Goal: Task Accomplishment & Management: Manage account settings

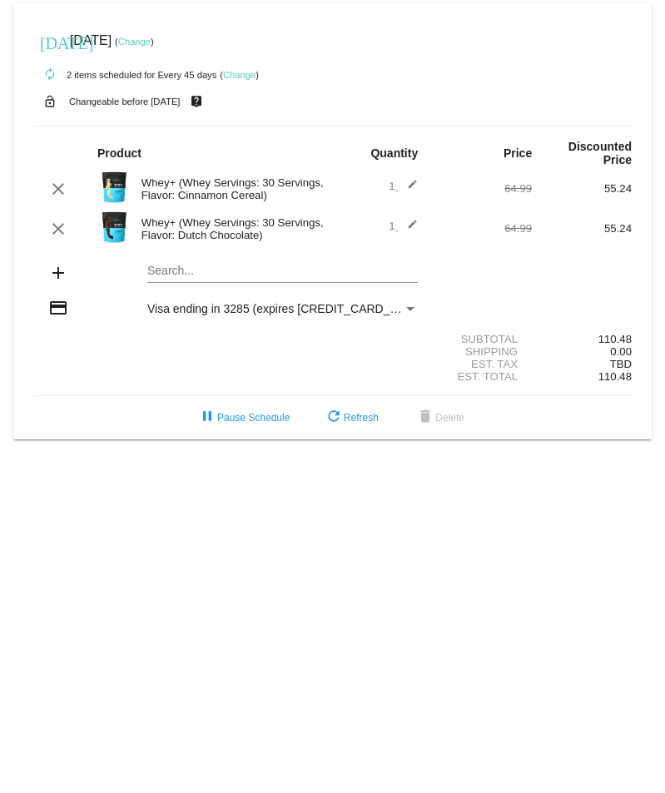
click at [163, 271] on mat-card "[DATE] [DATE] ( Change ) autorenew 2 items scheduled for Every 45 days ( Change…" at bounding box center [332, 221] width 638 height 435
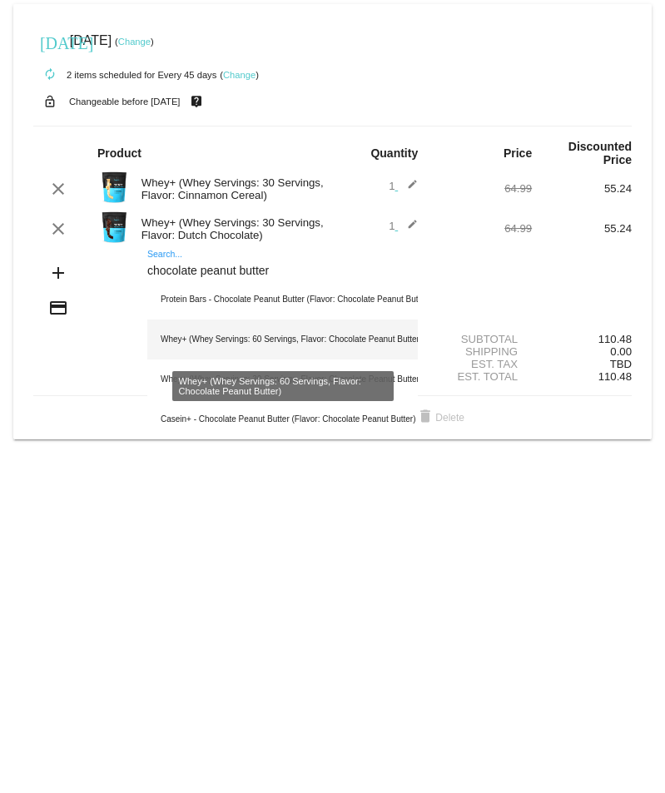
type input "chocolate peanut butter"
click at [196, 337] on div "Whey+ (Whey Servings: 60 Servings, Flavor: Chocolate Peanut Butter)" at bounding box center [282, 340] width 271 height 40
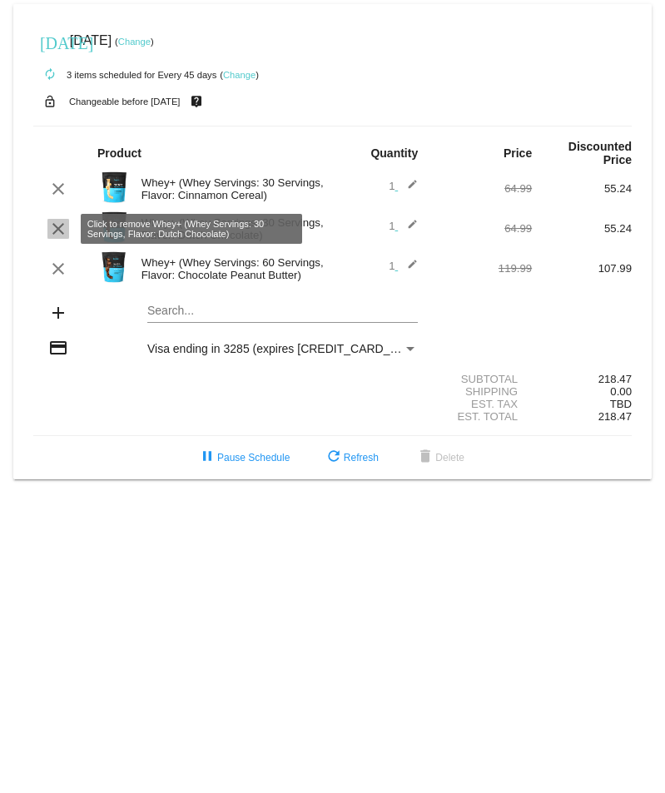
click at [57, 231] on mat-icon "clear" at bounding box center [58, 229] width 20 height 20
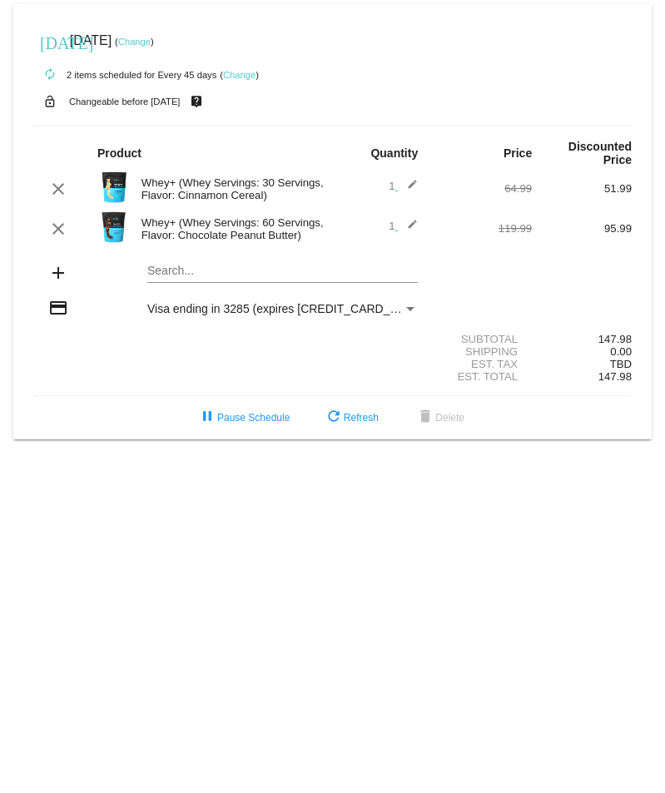
click at [239, 277] on mat-card "[DATE] [DATE] ( Change ) autorenew 2 items scheduled for Every 45 days ( Change…" at bounding box center [332, 221] width 638 height 435
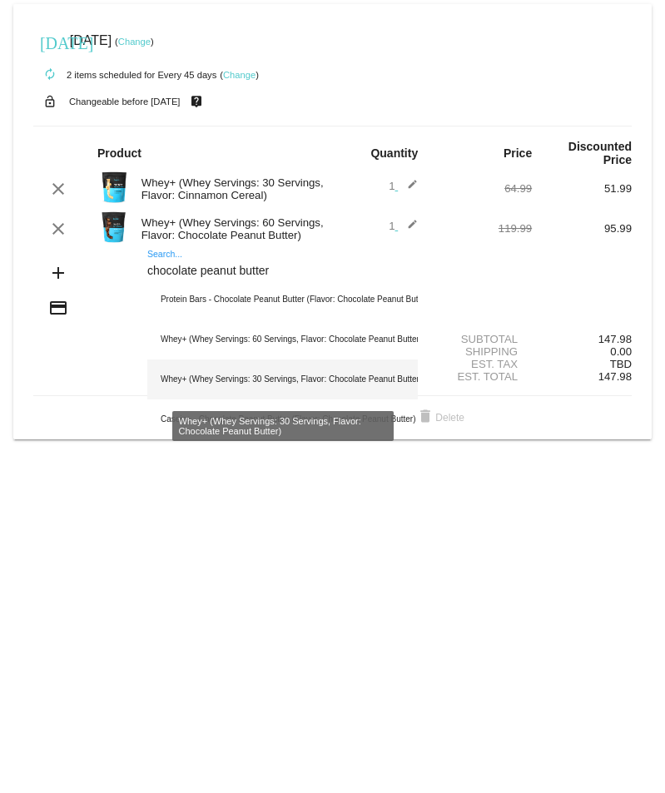
type input "chocolate peanut butter"
click at [300, 375] on div "Whey+ (Whey Servings: 30 Servings, Flavor: Chocolate Peanut Butter)" at bounding box center [282, 380] width 271 height 40
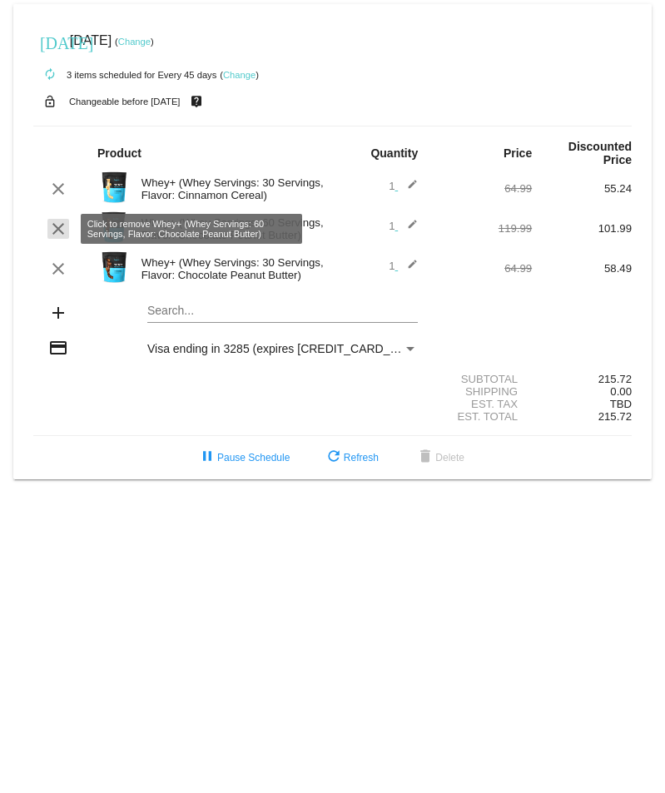
click at [55, 230] on mat-icon "clear" at bounding box center [58, 229] width 20 height 20
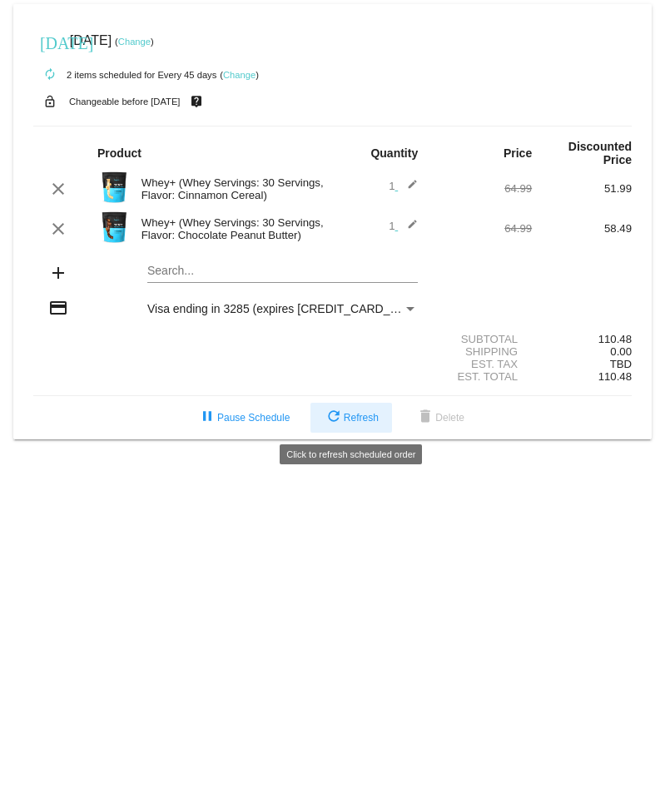
click at [346, 415] on span "refresh Refresh" at bounding box center [351, 418] width 55 height 12
